Goal: Task Accomplishment & Management: Manage account settings

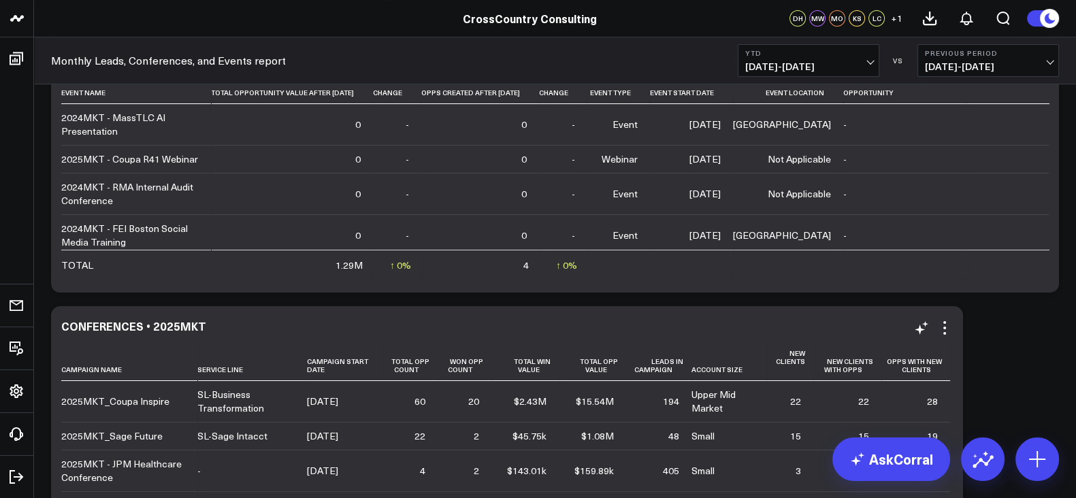
scroll to position [554, 0]
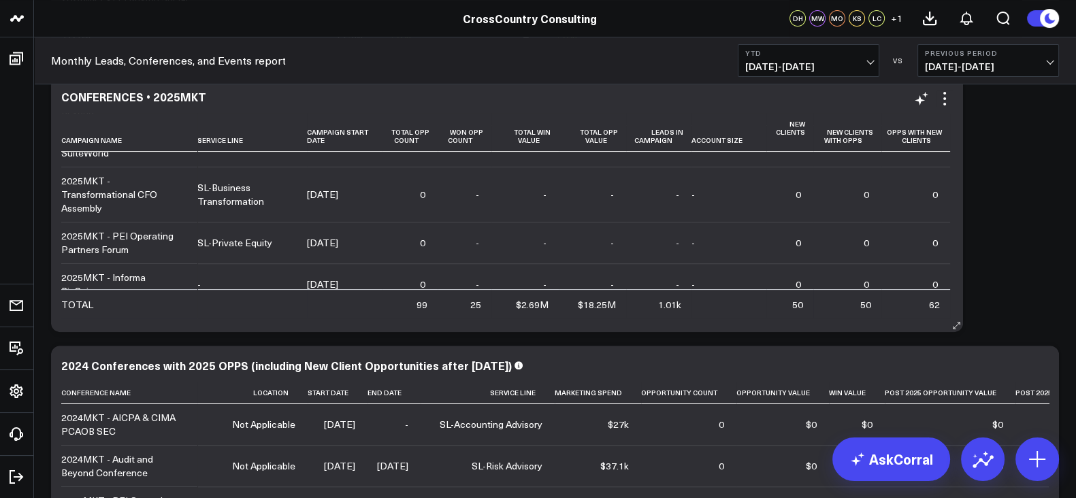
scroll to position [538, 0]
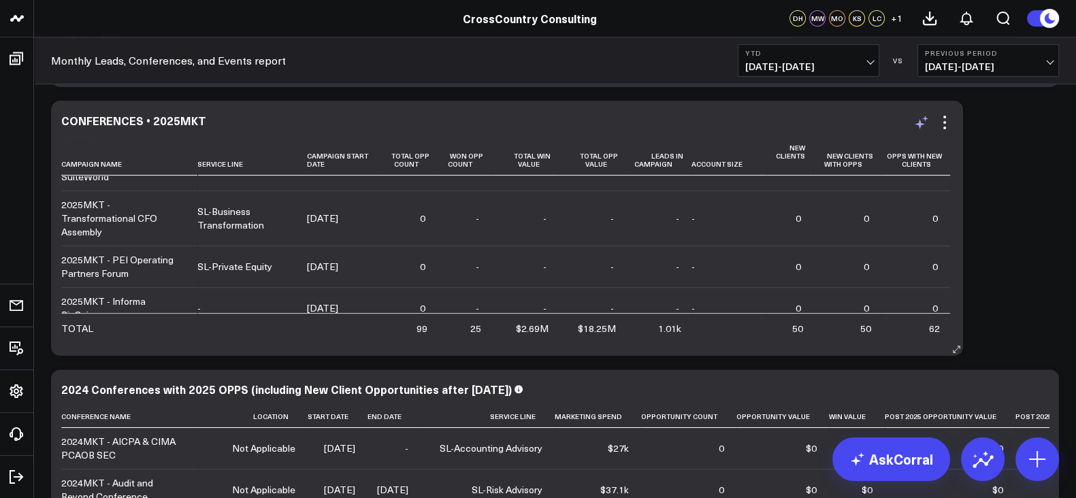
click at [926, 121] on icon at bounding box center [921, 122] width 16 height 16
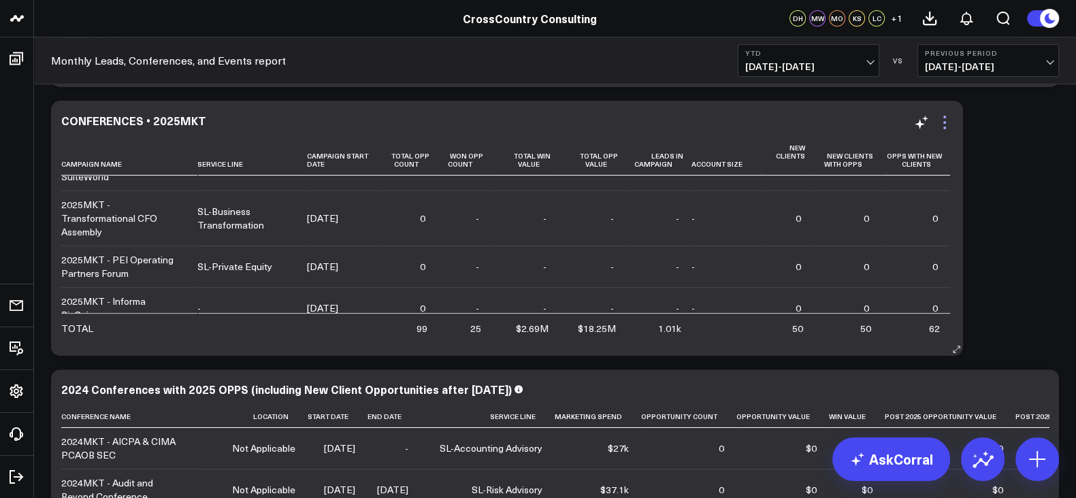
click at [948, 120] on icon at bounding box center [945, 122] width 16 height 16
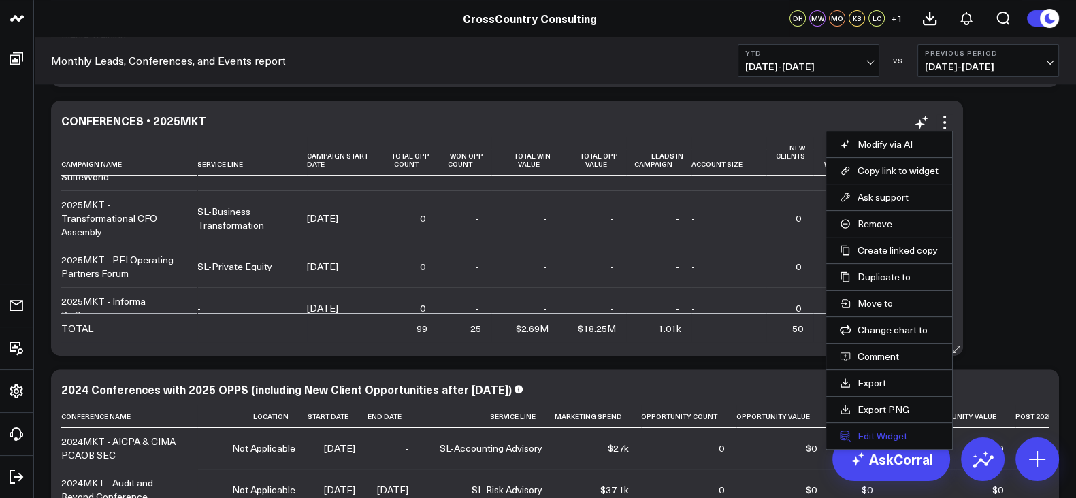
click at [881, 430] on button "Edit Widget" at bounding box center [889, 436] width 99 height 12
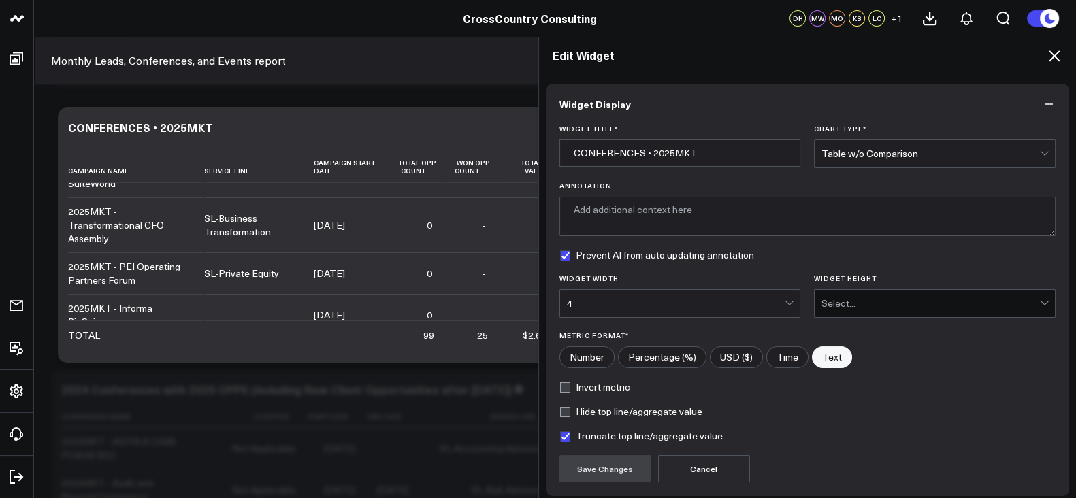
scroll to position [108, 0]
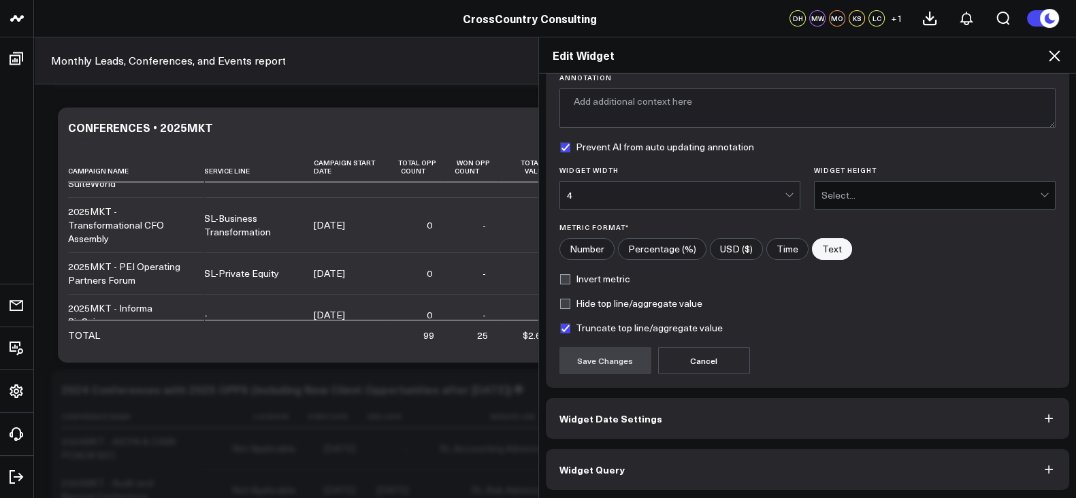
click at [1067, 59] on div "Edit Widget" at bounding box center [808, 55] width 538 height 36
click at [1055, 61] on icon at bounding box center [1054, 56] width 16 height 16
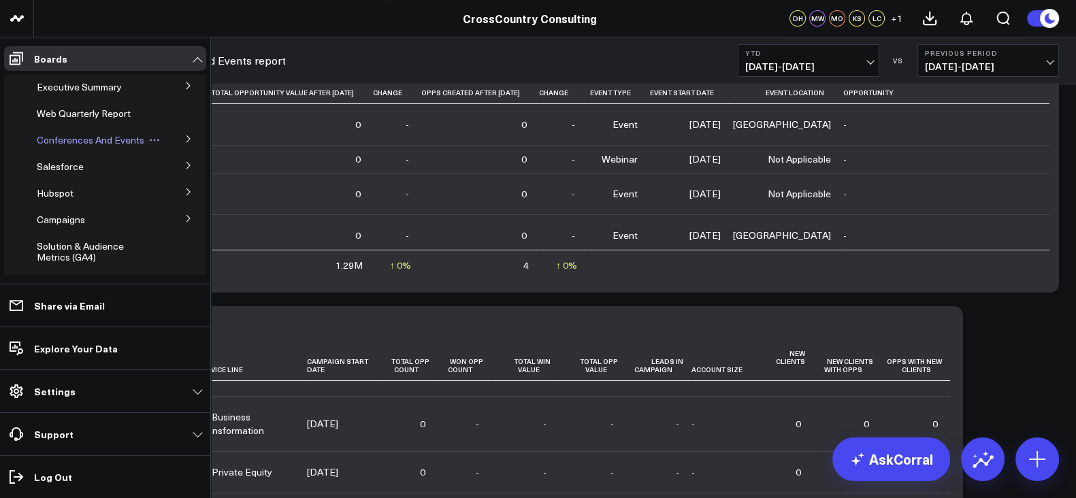
scroll to position [491, 0]
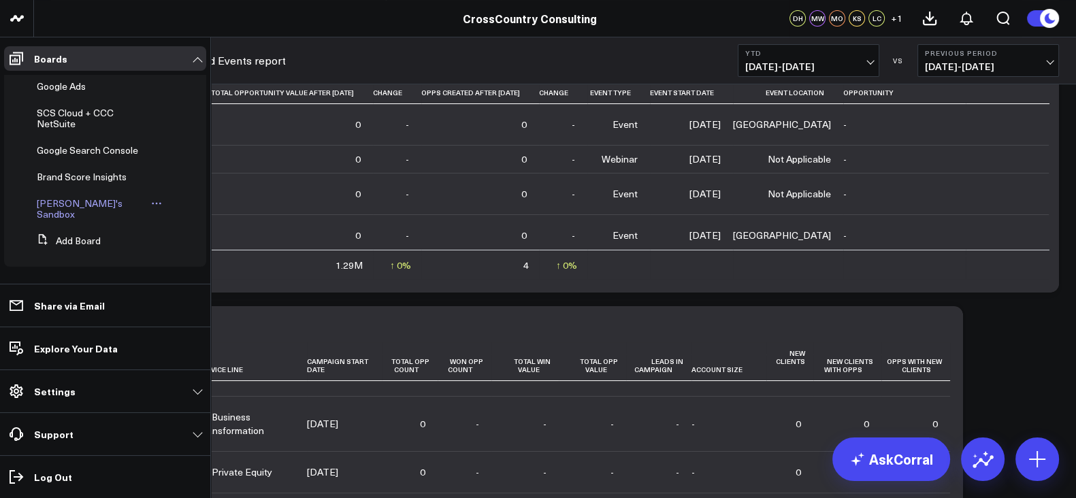
click at [93, 209] on span "[PERSON_NAME]'s Sandbox" at bounding box center [80, 209] width 86 height 24
